Goal: Go to known website: Go to known website

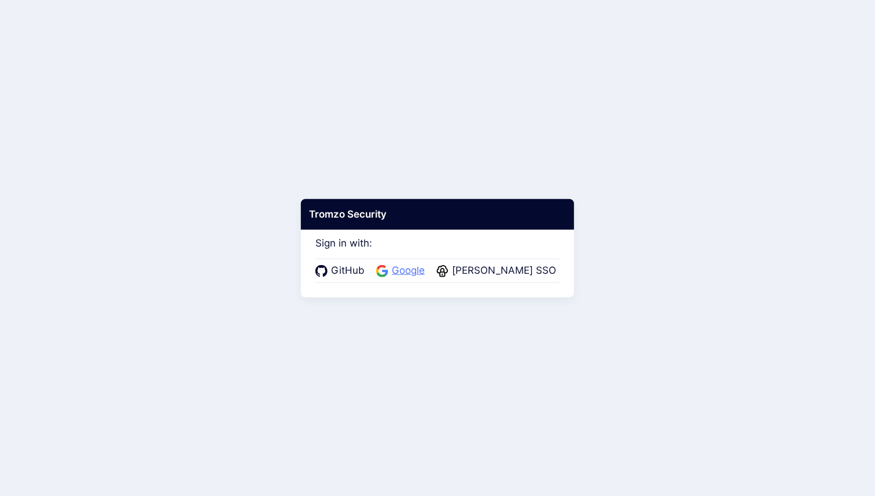
click at [405, 267] on span "Google" at bounding box center [408, 270] width 40 height 15
